Goal: Information Seeking & Learning: Stay updated

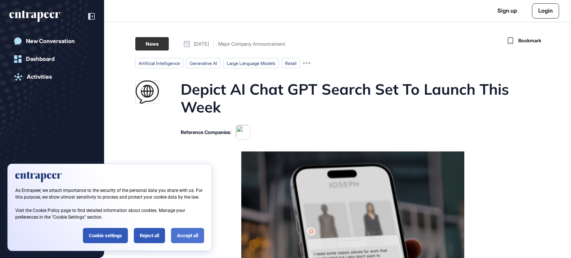
click at [185, 235] on div "Accept all" at bounding box center [187, 235] width 33 height 15
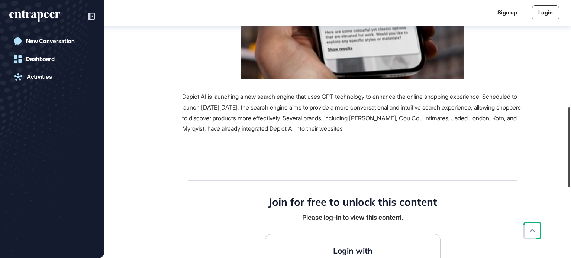
scroll to position [279, 0]
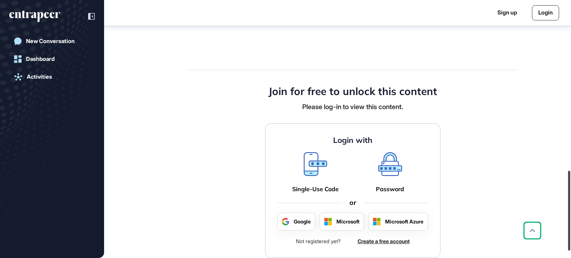
drag, startPoint x: 568, startPoint y: 69, endPoint x: 541, endPoint y: 173, distance: 107.0
click at [542, 175] on div "Sign up Login New Conversation Dashboard Activities Bookmark News [DATE] Major …" at bounding box center [285, 129] width 571 height 258
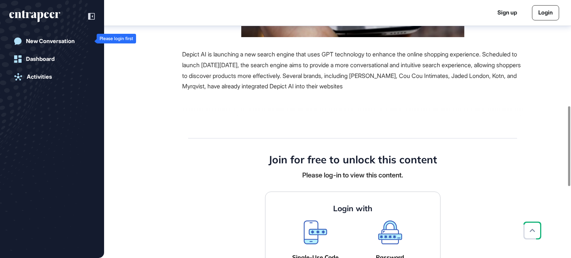
click at [46, 41] on div "New Conversation" at bounding box center [50, 41] width 49 height 7
click at [44, 56] on div "Dashboard" at bounding box center [51, 59] width 85 height 15
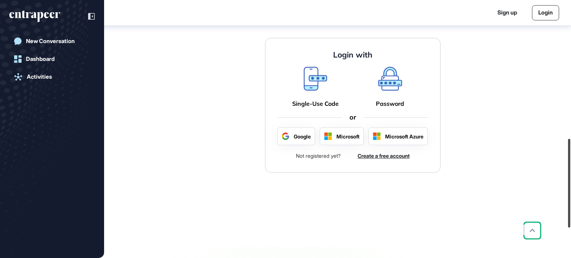
scroll to position [422, 0]
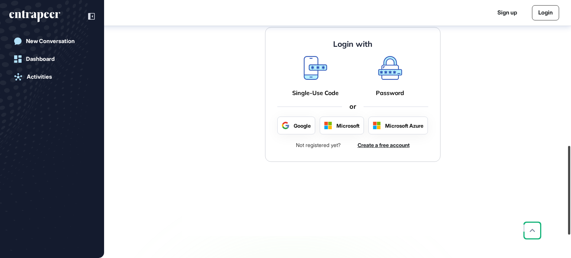
drag, startPoint x: 569, startPoint y: 53, endPoint x: 550, endPoint y: 198, distance: 146.5
click at [550, 198] on div "Sign up Login New Conversation Dashboard Activities Bookmark News September 25,…" at bounding box center [285, 129] width 571 height 258
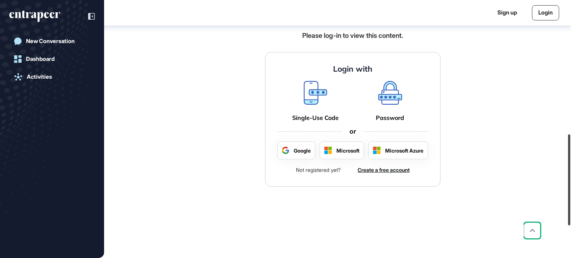
drag, startPoint x: 568, startPoint y: 62, endPoint x: 556, endPoint y: 178, distance: 116.1
click at [556, 196] on div "Sign up Login New Conversation Dashboard Activities Bookmark News September 24,…" at bounding box center [285, 129] width 571 height 258
